Goal: Find specific page/section: Find specific page/section

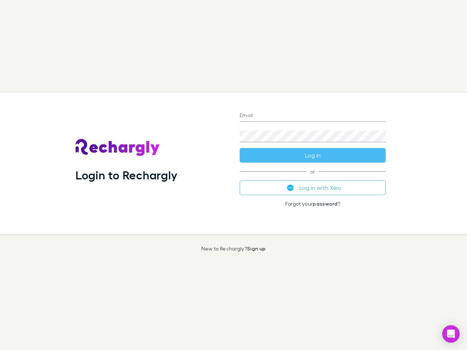
click at [233, 175] on div "Login to Rechargly" at bounding box center [152, 164] width 164 height 142
click at [313, 116] on input "Email" at bounding box center [313, 116] width 146 height 12
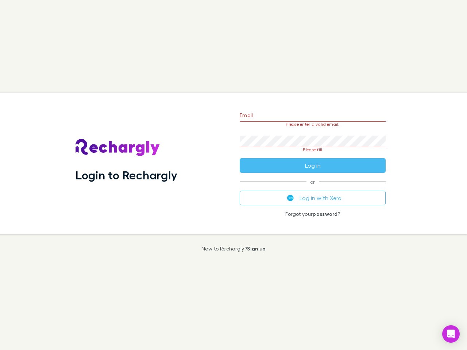
click at [313, 155] on form "Email Please enter a valid email. Password Please fill Log in" at bounding box center [313, 138] width 146 height 69
click at [313, 188] on div "Email Please enter a valid email. Password Please fill Log in or Log in with Xe…" at bounding box center [313, 164] width 158 height 142
click at [451, 334] on icon "Open Intercom Messenger" at bounding box center [451, 334] width 8 height 9
